Goal: Task Accomplishment & Management: Manage account settings

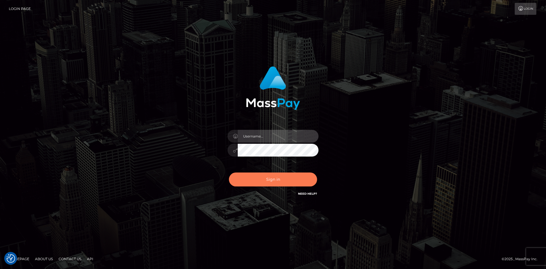
type input "alexstef"
click at [273, 175] on button "Sign in" at bounding box center [273, 179] width 88 height 14
type input "alexstef"
click at [269, 182] on button "Sign in" at bounding box center [273, 179] width 88 height 14
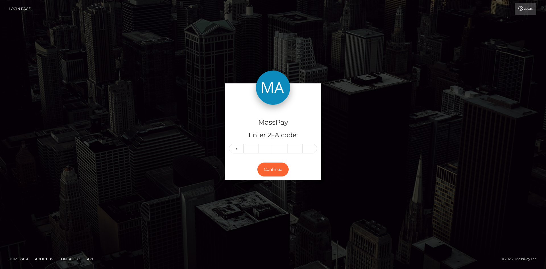
type input "1"
type input "8"
type input "1"
type input "3"
type input "9"
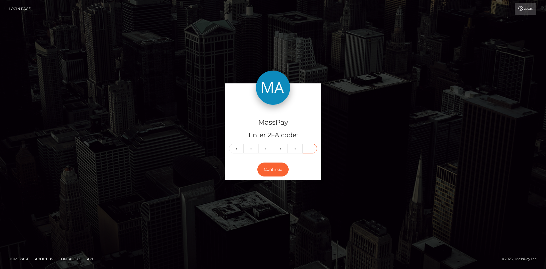
type input "6"
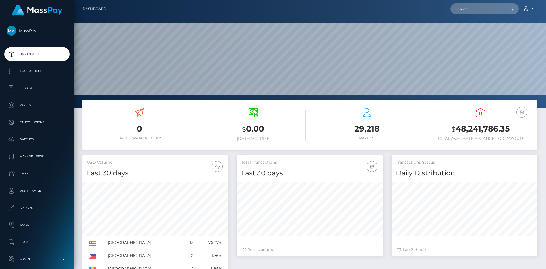
scroll to position [101, 146]
click at [477, 15] on nav "Dashboard Loading... Loading... Account Edit Profile" at bounding box center [310, 9] width 472 height 18
click at [477, 10] on input "text" at bounding box center [477, 8] width 53 height 11
paste input "poact_9iFzlPX3mNgL"
click at [484, 11] on input "poact_9iFzlPX3mNgL" at bounding box center [477, 8] width 53 height 11
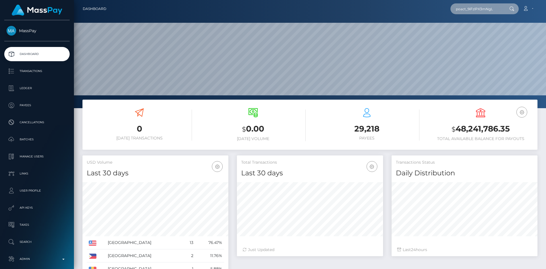
paste input "modiotab2025@gmail.com"
click at [479, 14] on input "modiotab2025@gmail.com" at bounding box center [477, 8] width 53 height 11
paste input "aamoshood2019"
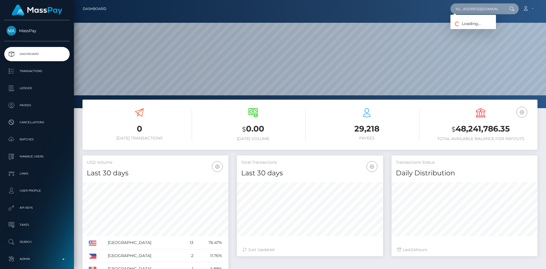
type input "aamoshood2019@gmail.com"
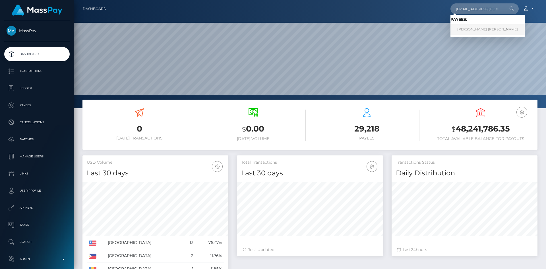
click at [480, 27] on link "Abass Ayobami Moshood" at bounding box center [488, 29] width 74 height 11
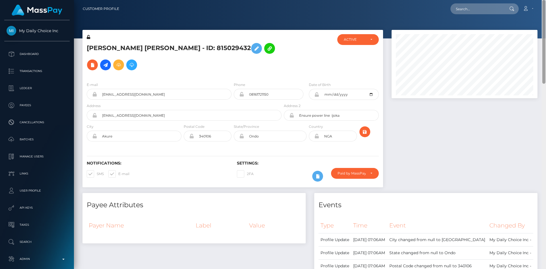
drag, startPoint x: 545, startPoint y: 26, endPoint x: 546, endPoint y: -25, distance: 50.9
click at [546, 0] on html "My Daily Choice Inc Dashboard Transactions Ledger Payees Batches" at bounding box center [273, 134] width 546 height 269
drag, startPoint x: 268, startPoint y: 50, endPoint x: 263, endPoint y: 55, distance: 6.9
click at [109, 61] on icon at bounding box center [105, 64] width 7 height 7
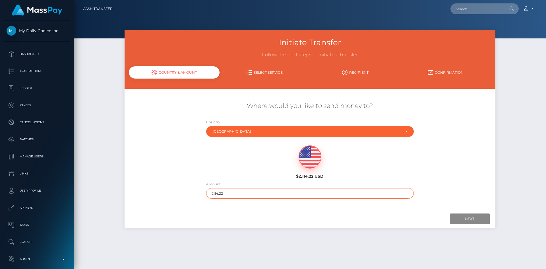
drag, startPoint x: 238, startPoint y: 193, endPoint x: 191, endPoint y: 193, distance: 47.2
click at [191, 193] on div "Where would you like to send money to? Country Abkhazia Afghanistan Albania Alg…" at bounding box center [310, 150] width 371 height 103
type input "200"
click at [475, 219] on input "Next" at bounding box center [470, 218] width 40 height 11
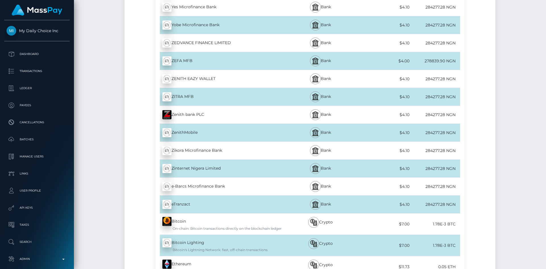
scroll to position [12297, 0]
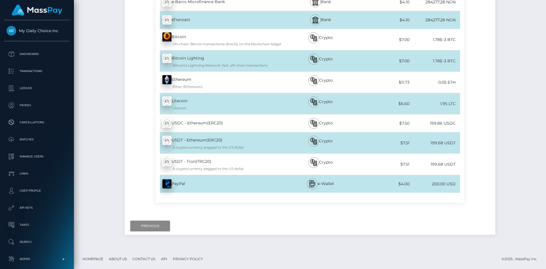
drag, startPoint x: 544, startPoint y: 3, endPoint x: 519, endPoint y: 273, distance: 271.4
click at [519, 269] on html "My Daily Choice Inc Dashboard Transactions Ledger Payees Batches" at bounding box center [273, 134] width 546 height 269
click at [149, 226] on input "Previous" at bounding box center [150, 225] width 40 height 11
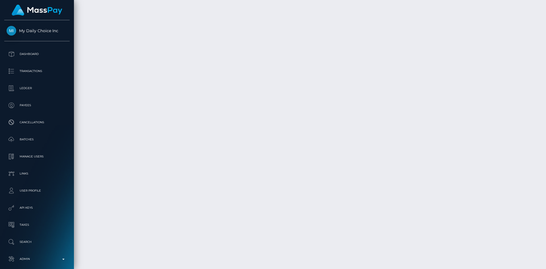
scroll to position [0, 0]
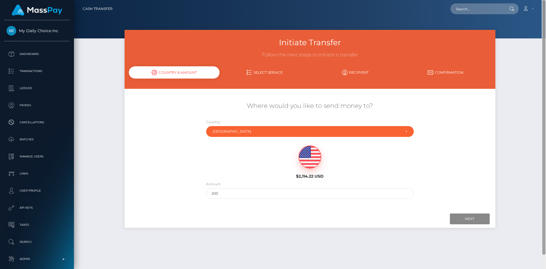
drag, startPoint x: 545, startPoint y: 265, endPoint x: 546, endPoint y: -25, distance: 290.2
click at [546, 0] on html "My Daily Choice Inc Dashboard Transactions Ledger Payees Batches" at bounding box center [273, 134] width 546 height 269
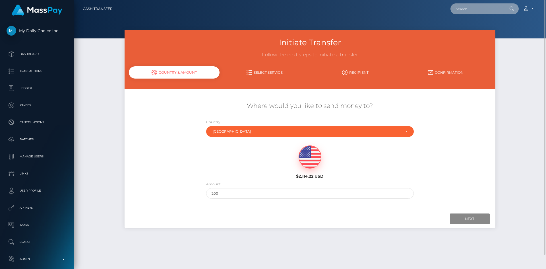
click at [469, 9] on input "text" at bounding box center [477, 8] width 53 height 11
paste input "ruficynthia29@gmail.com"
type input "ruficynthia29@gmail.com"
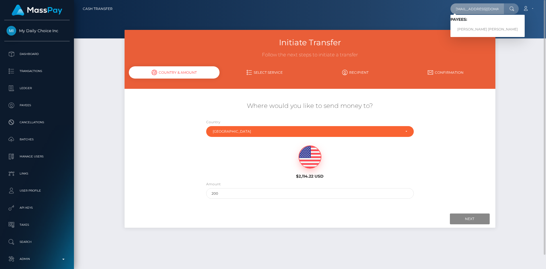
scroll to position [0, 0]
click at [471, 28] on link "Cynthia Lily Rufi" at bounding box center [488, 29] width 74 height 11
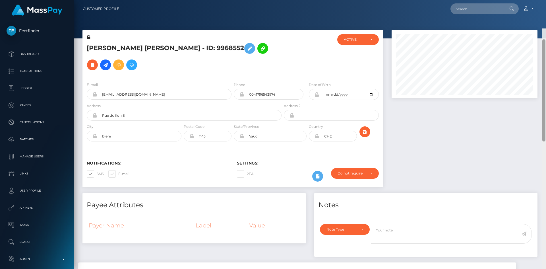
scroll to position [28, 0]
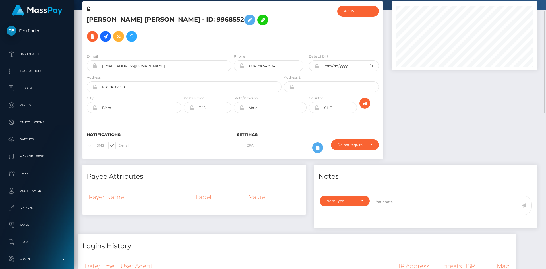
click at [484, 86] on div at bounding box center [464, 82] width 154 height 163
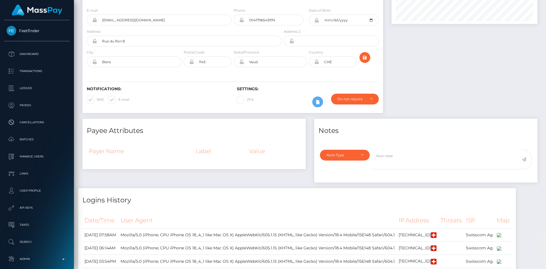
scroll to position [0, 0]
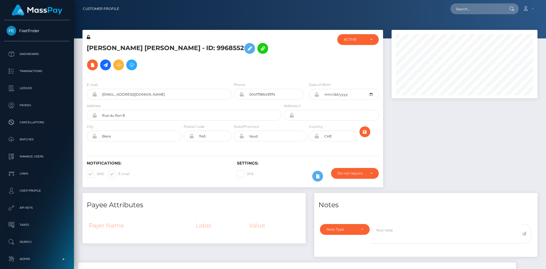
drag, startPoint x: 545, startPoint y: 77, endPoint x: 540, endPoint y: -25, distance: 101.7
click at [540, 0] on html "Feetfinder Dashboard Transactions Ledger Payees Cancellations" at bounding box center [273, 134] width 546 height 269
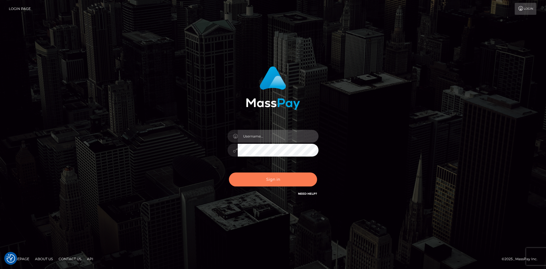
type input "alexstef"
click at [278, 180] on button "Sign in" at bounding box center [273, 179] width 88 height 14
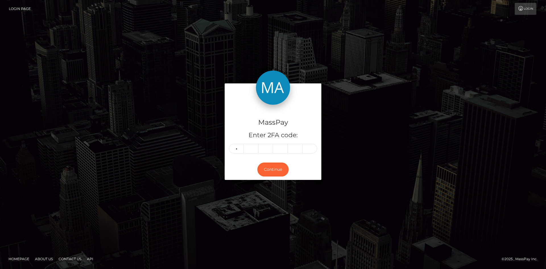
type input "4"
type input "2"
type input "4"
type input "5"
type input "9"
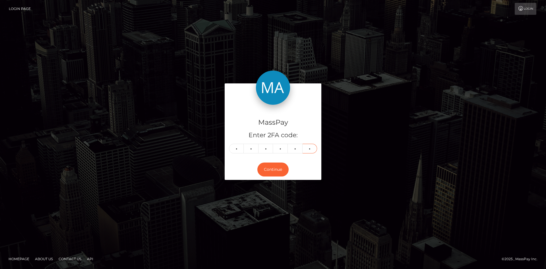
type input "5"
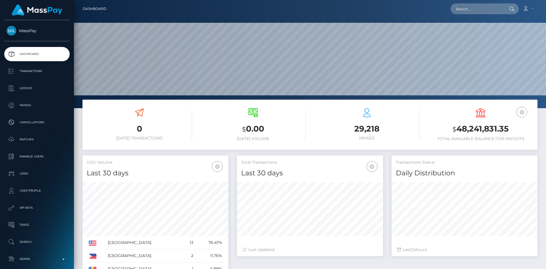
scroll to position [101, 146]
click at [465, 7] on input "text" at bounding box center [477, 8] width 53 height 11
paste input "MSP8622c0c9c0d0d59"
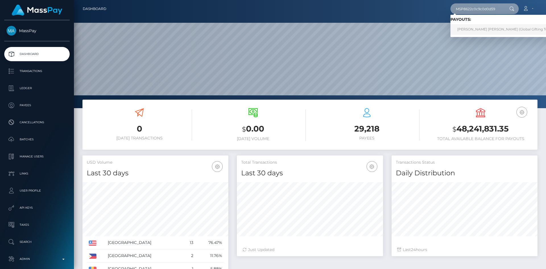
type input "MSP8622c0c9c0d0d59"
click at [473, 27] on link "BELÉN VALENTINA STEPHANIA CASTILLO GÓMEZ (Global Gifting Technologies Inc - Thr…" at bounding box center [537, 29] width 172 height 11
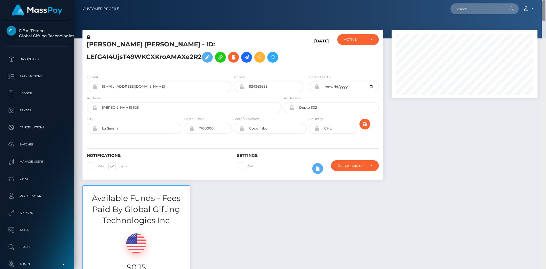
click at [538, 0] on html "DBA: Throne Global Gifting Technologies Inc Dashboard Transactions Ledger Payee…" at bounding box center [273, 134] width 546 height 269
